Goal: Transaction & Acquisition: Subscribe to service/newsletter

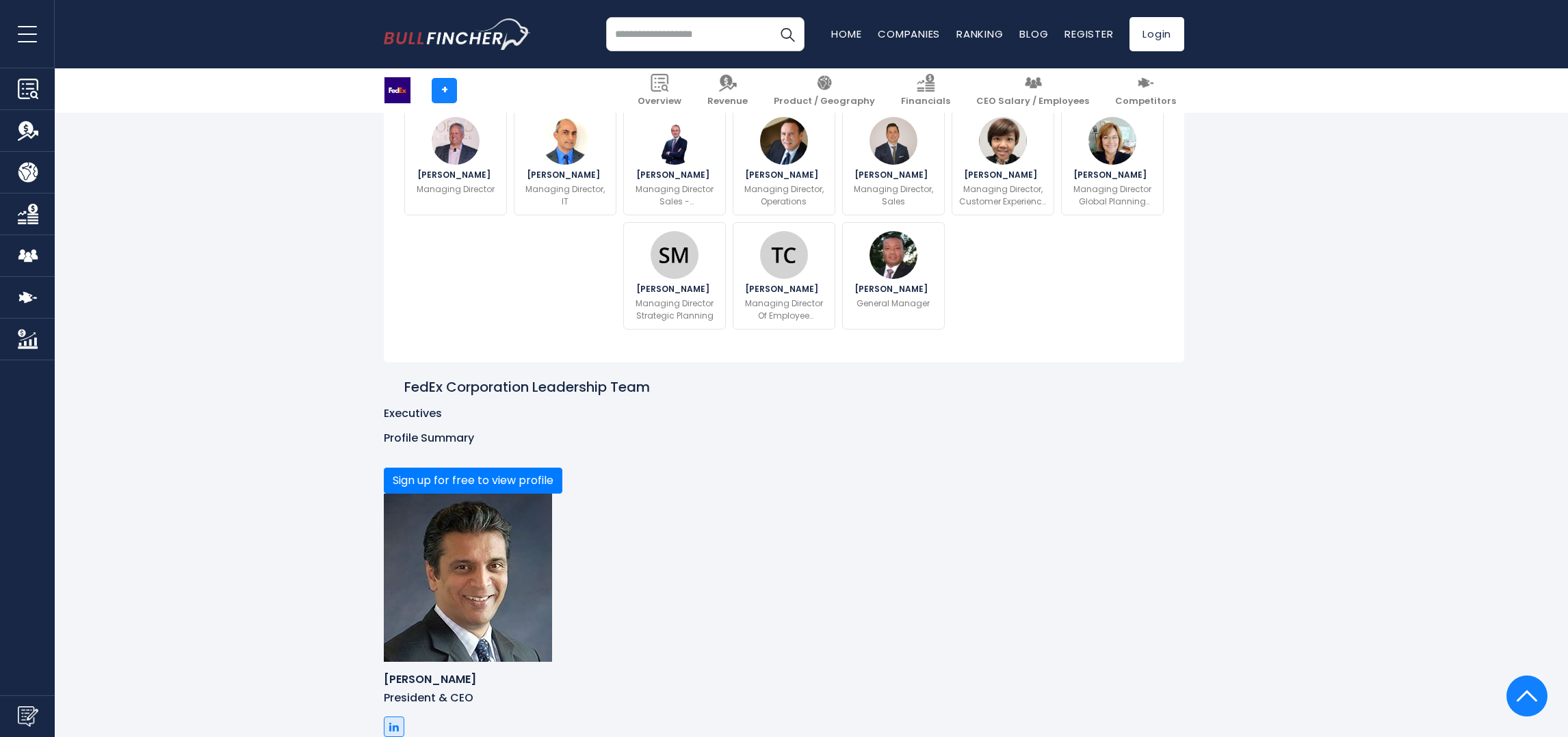
scroll to position [820, 0]
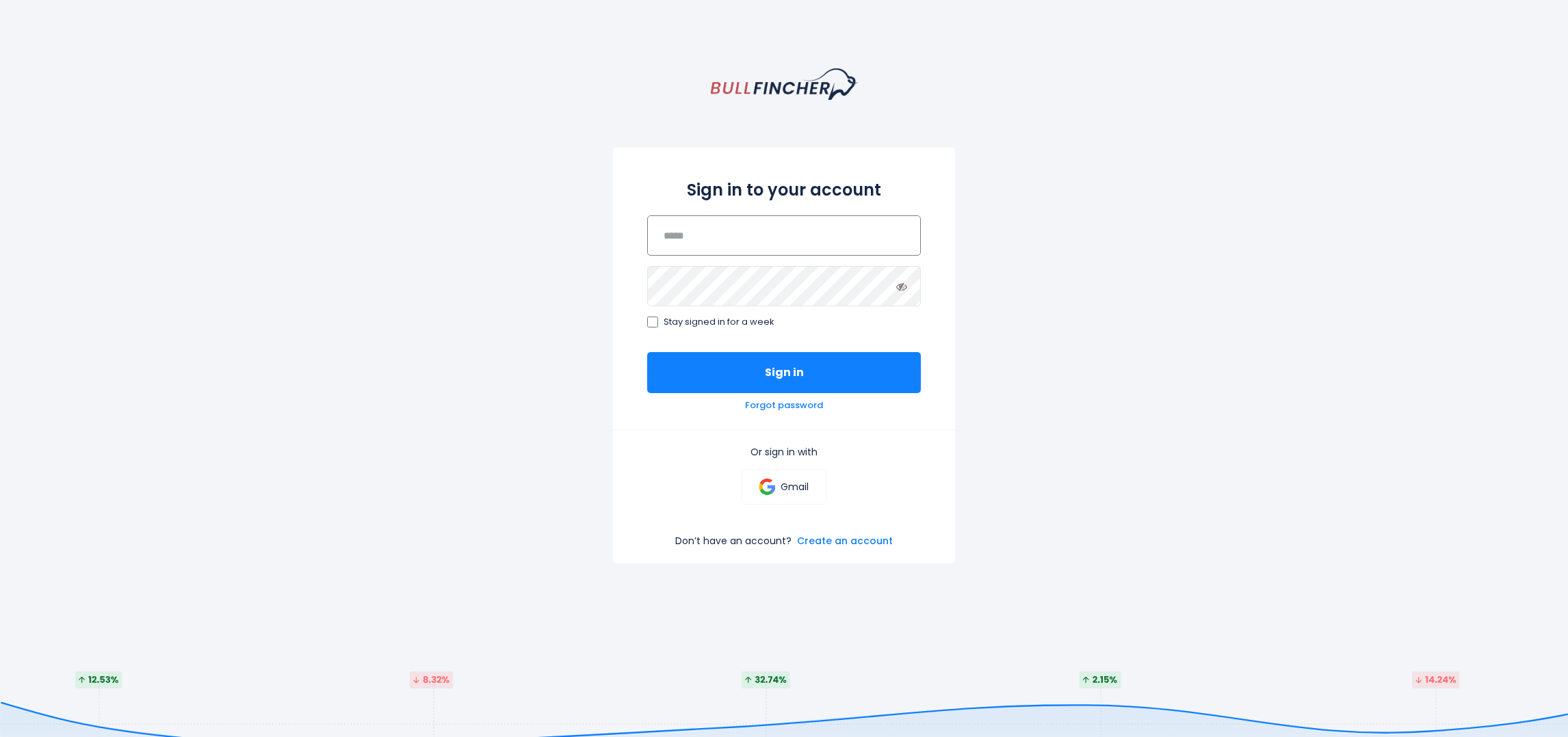
click at [764, 253] on input "email" at bounding box center [783, 236] width 273 height 41
click at [805, 480] on p "Gmail" at bounding box center [794, 486] width 28 height 12
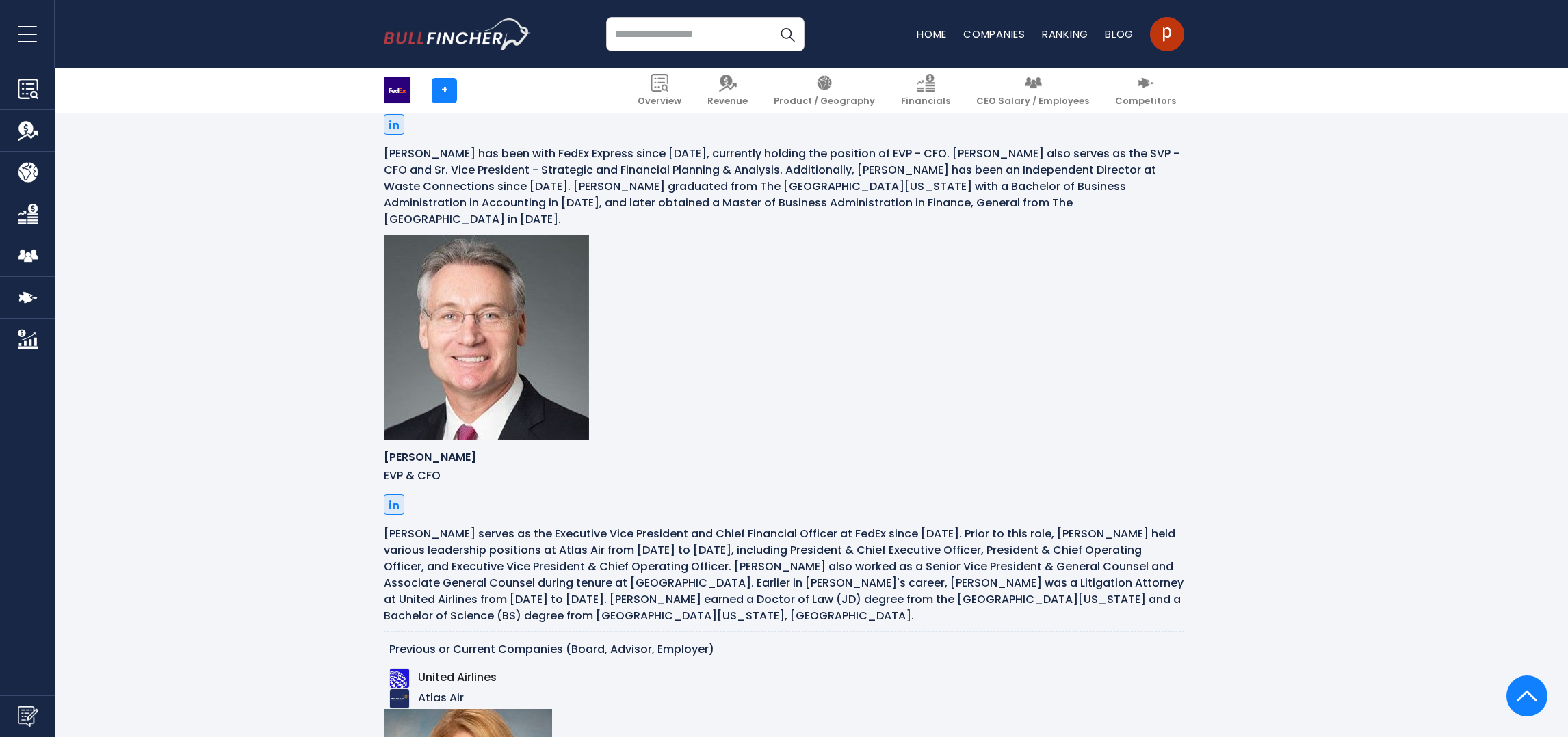
scroll to position [8163, 0]
